Goal: Find specific page/section: Find specific page/section

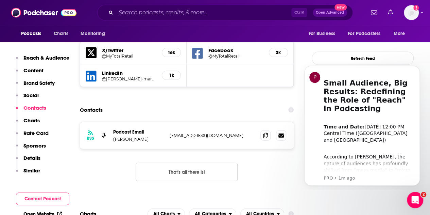
click at [364, 11] on div "Ctrl K Open Advanced New" at bounding box center [224, 13] width 279 height 16
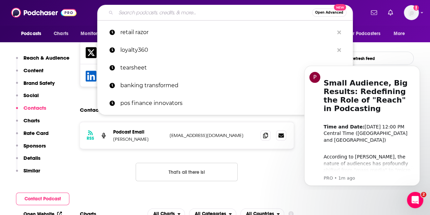
click at [169, 11] on input "Search podcasts, credits, & more..." at bounding box center [214, 12] width 196 height 11
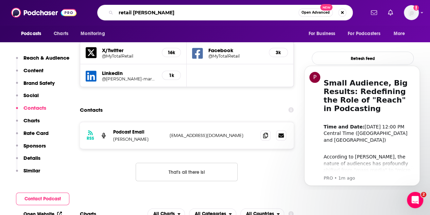
type input "retail razor"
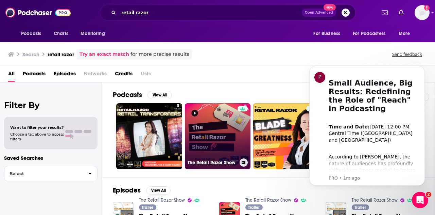
click at [221, 125] on link "The Retail Razor Show" at bounding box center [218, 136] width 66 height 66
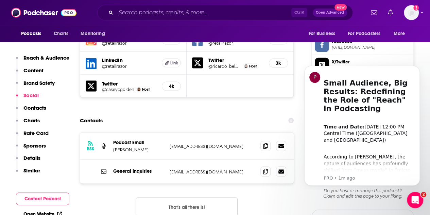
scroll to position [612, 0]
